Goal: Navigation & Orientation: Find specific page/section

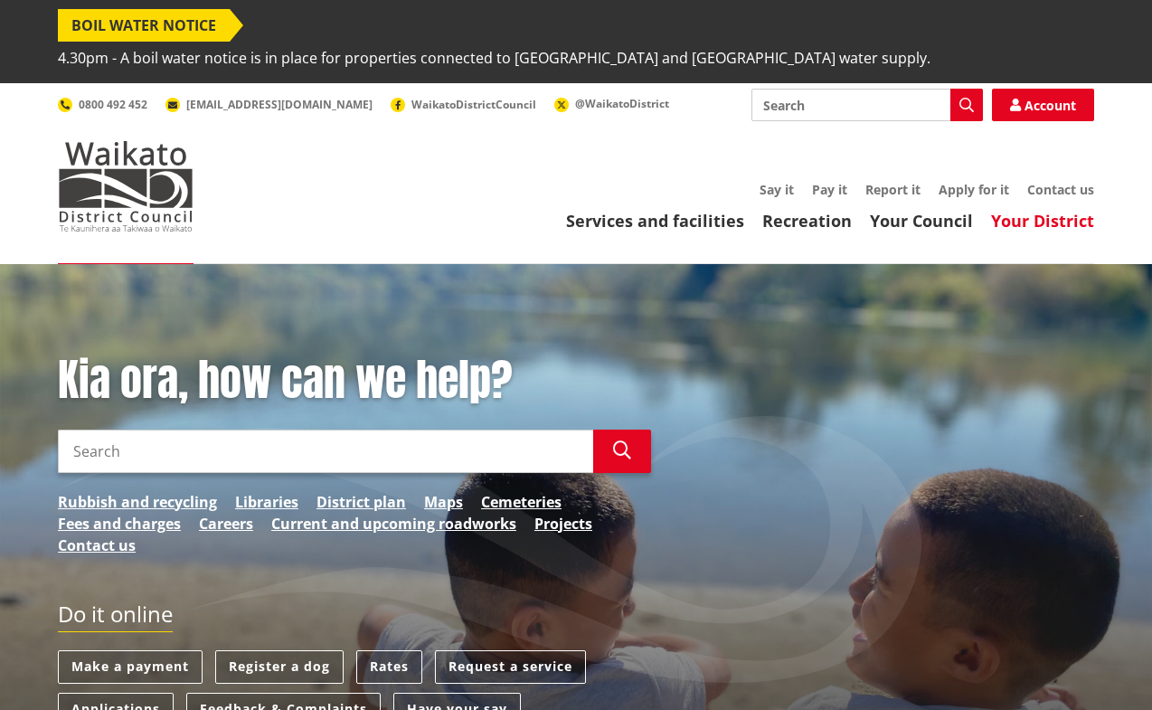
click at [1017, 210] on link "Your District" at bounding box center [1042, 221] width 103 height 22
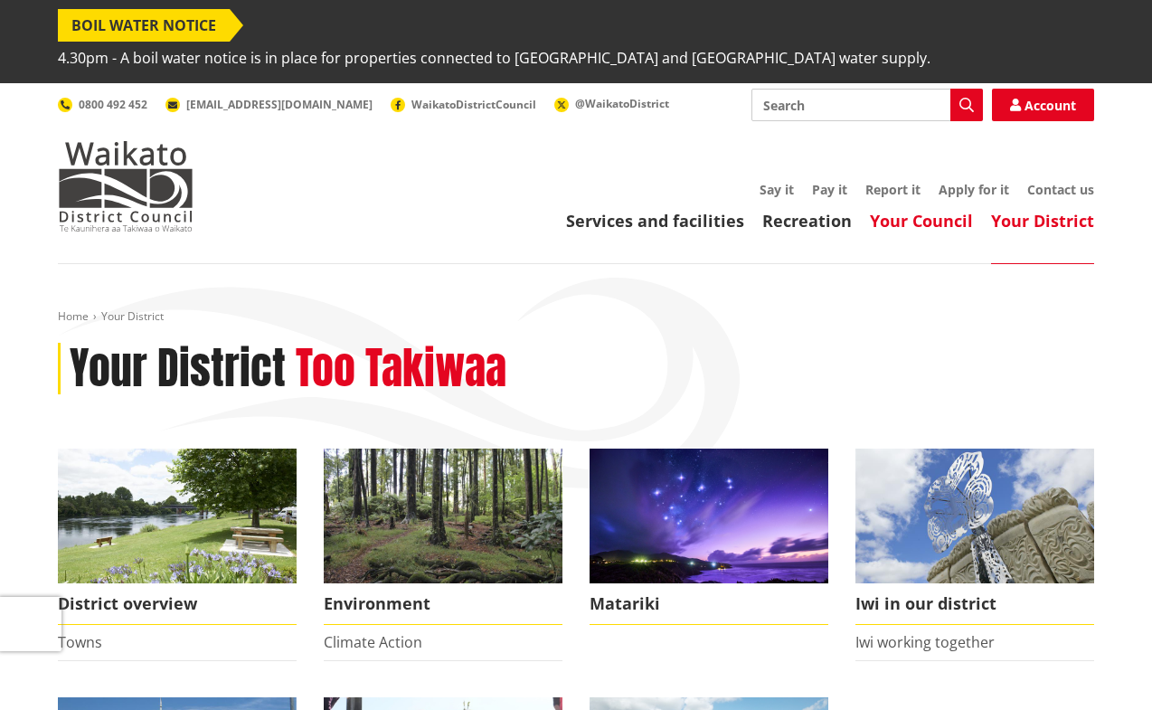
click at [960, 210] on link "Your Council" at bounding box center [921, 221] width 103 height 22
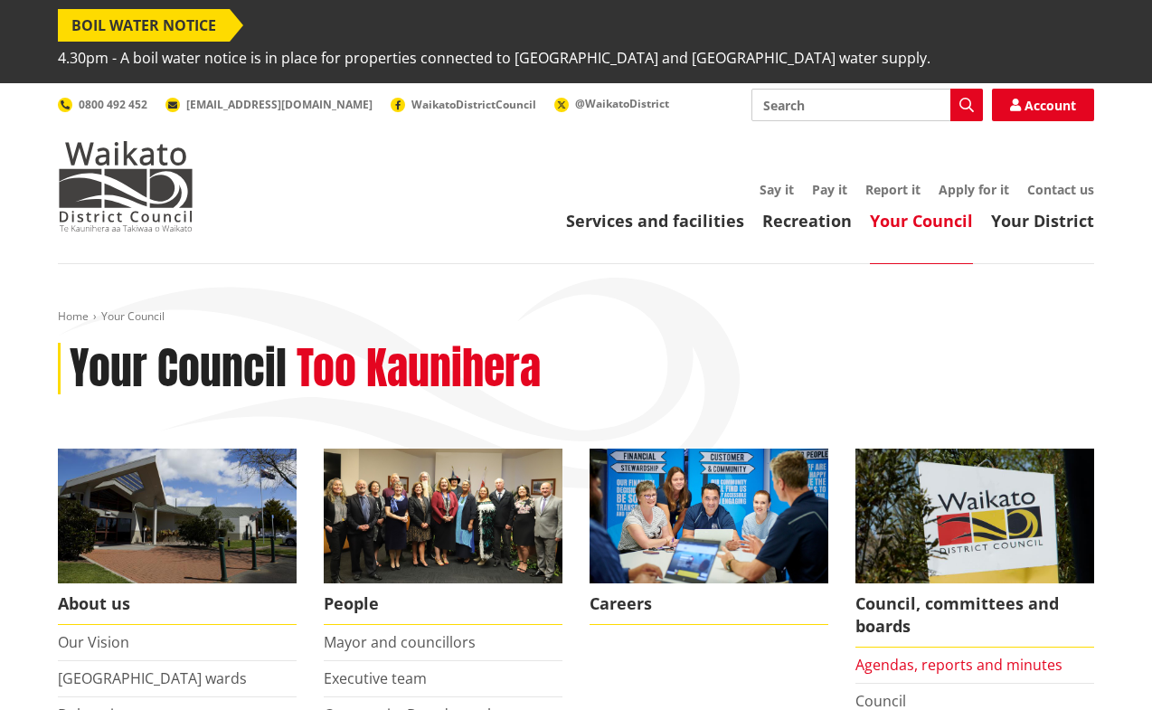
click at [872, 654] on link "Agendas, reports and minutes" at bounding box center [958, 664] width 207 height 20
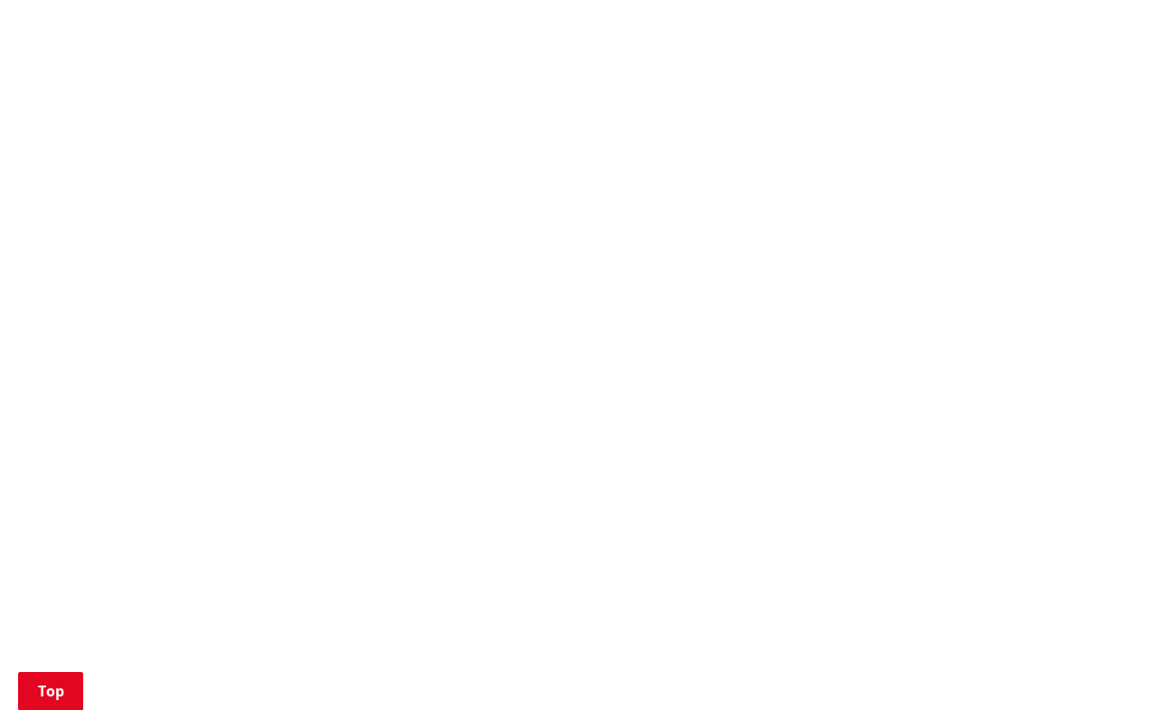
scroll to position [904, 0]
